Goal: Find specific page/section: Find specific page/section

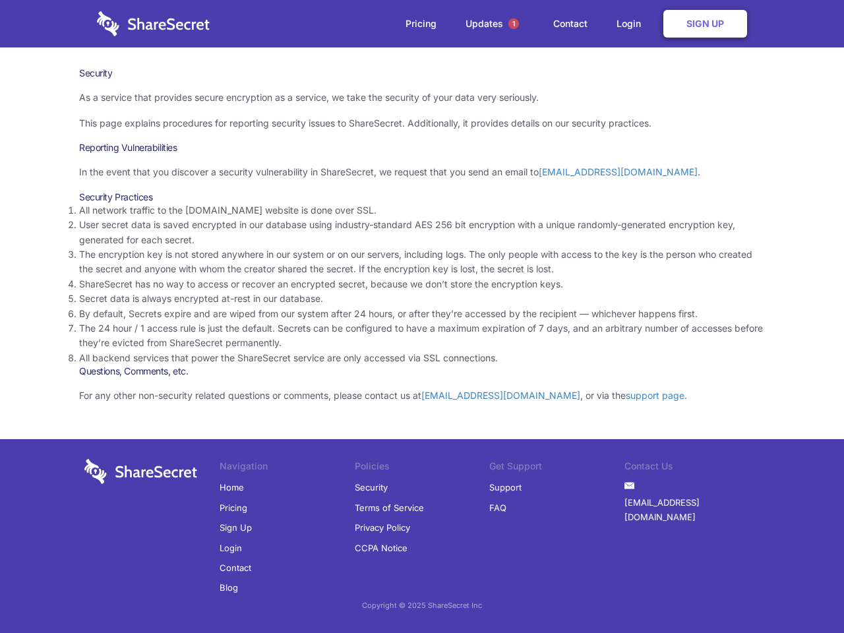
click at [422, 317] on li "By default, Secrets expire and are wiped from our system after 24 hours, or aft…" at bounding box center [422, 314] width 686 height 15
click at [514, 24] on span "1" at bounding box center [514, 23] width 11 height 11
